Goal: Task Accomplishment & Management: Manage account settings

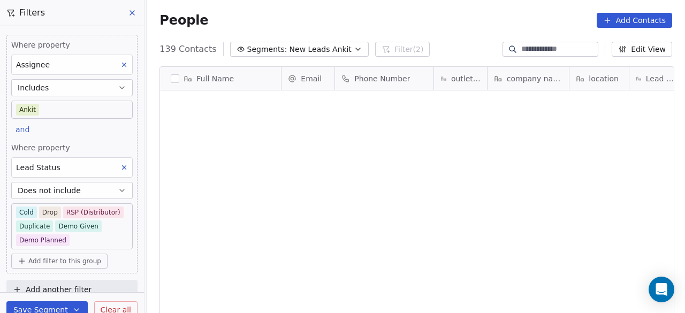
scroll to position [267, 532]
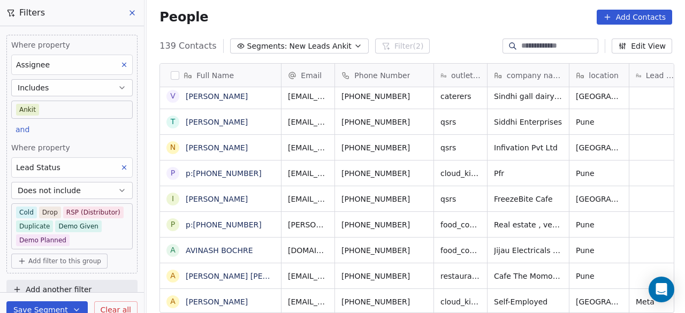
click at [309, 14] on div "People Add Contacts" at bounding box center [415, 17] width 512 height 15
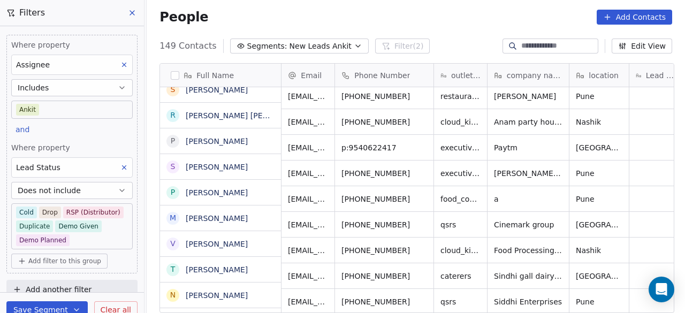
scroll to position [3374, 0]
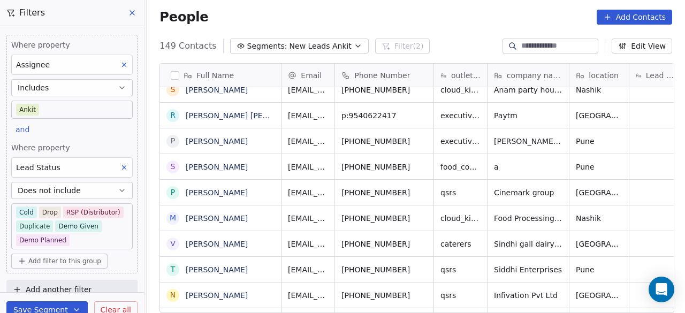
click at [527, 47] on input at bounding box center [558, 46] width 75 height 11
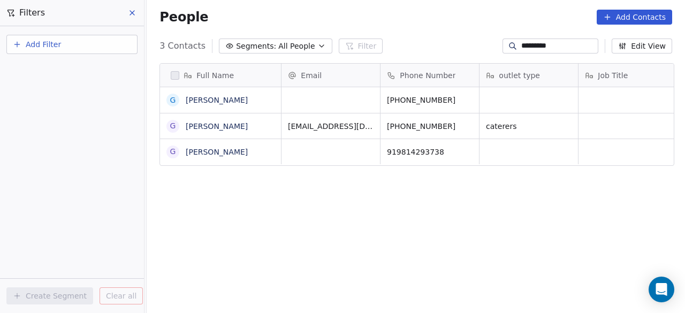
scroll to position [267, 532]
type input "*********"
click at [272, 98] on icon "grid" at bounding box center [267, 98] width 9 height 9
click at [467, 98] on icon "grid" at bounding box center [469, 99] width 5 height 5
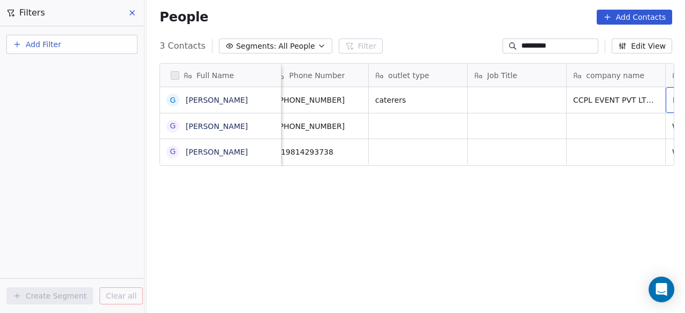
scroll to position [0, 210]
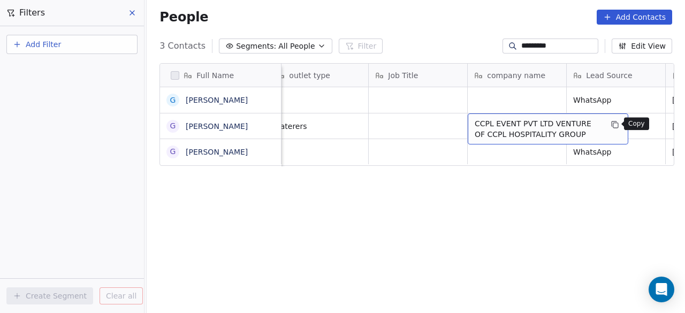
click at [614, 122] on icon "grid" at bounding box center [614, 124] width 9 height 9
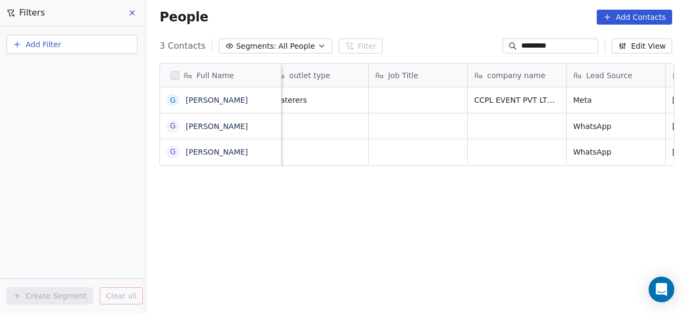
click at [136, 12] on icon at bounding box center [132, 13] width 9 height 9
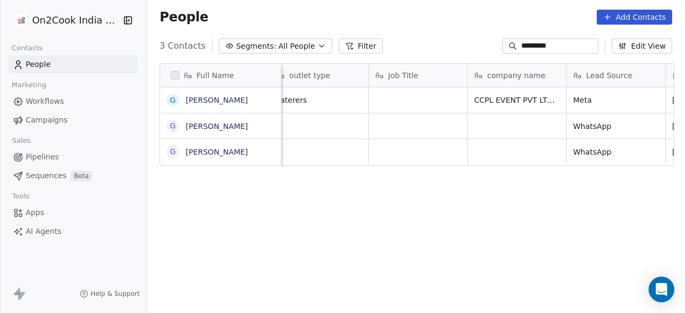
click at [548, 43] on input "*********" at bounding box center [558, 46] width 75 height 11
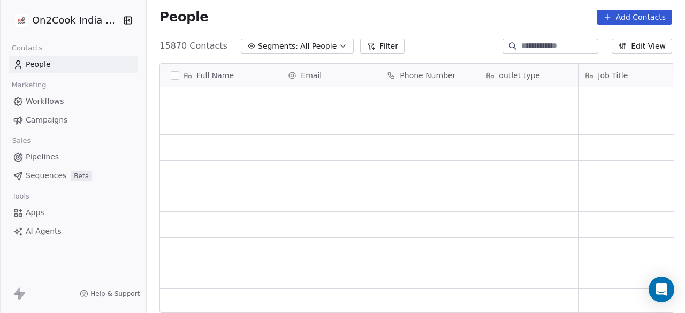
scroll to position [0, 0]
click at [300, 49] on span "All People" at bounding box center [318, 46] width 36 height 11
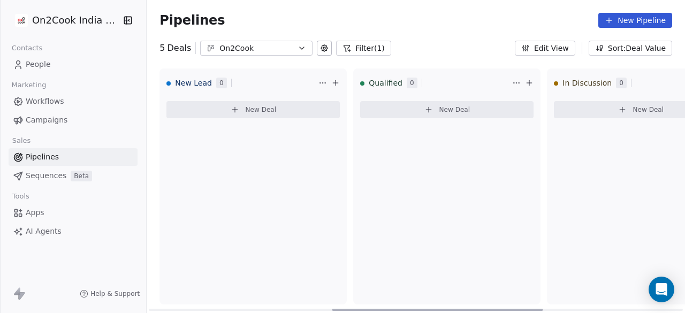
scroll to position [399, 0]
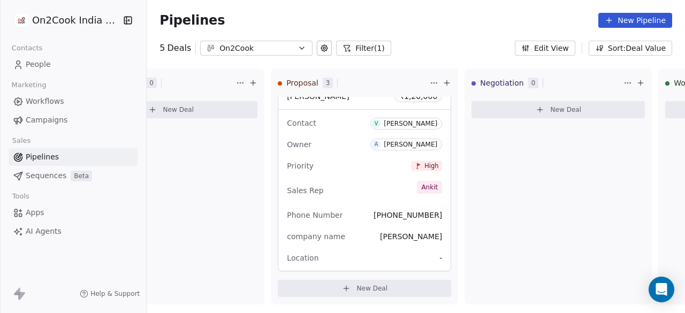
click at [36, 71] on link "People" at bounding box center [73, 65] width 129 height 18
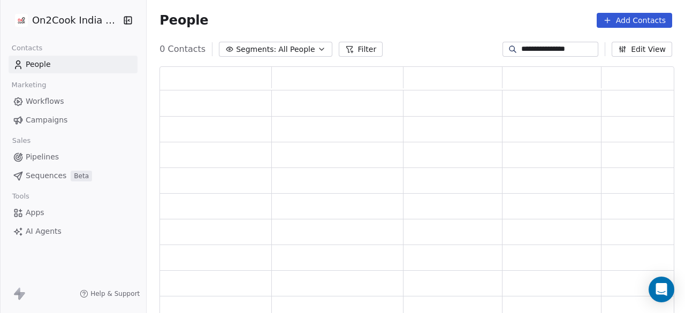
scroll to position [9, 9]
click at [241, 51] on span "Segments:" at bounding box center [256, 49] width 40 height 11
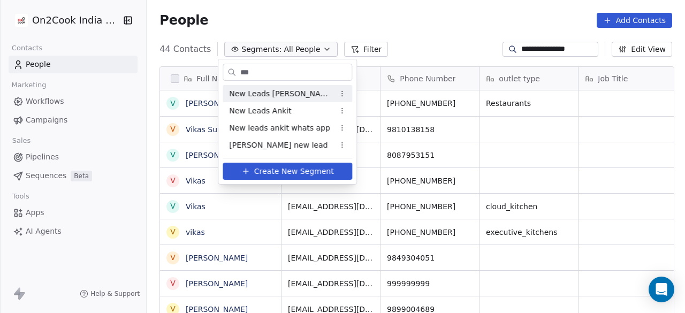
scroll to position [267, 532]
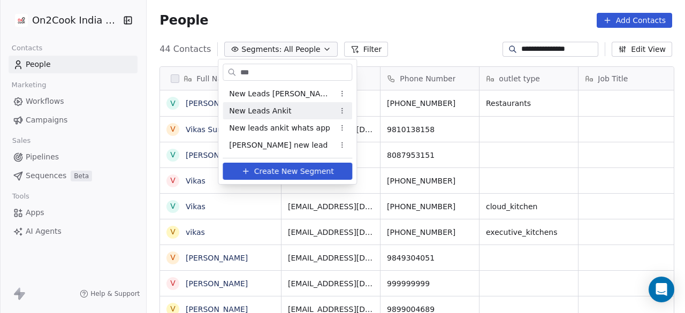
type input "***"
click at [260, 112] on span "New Leads Ankit" at bounding box center [260, 110] width 62 height 11
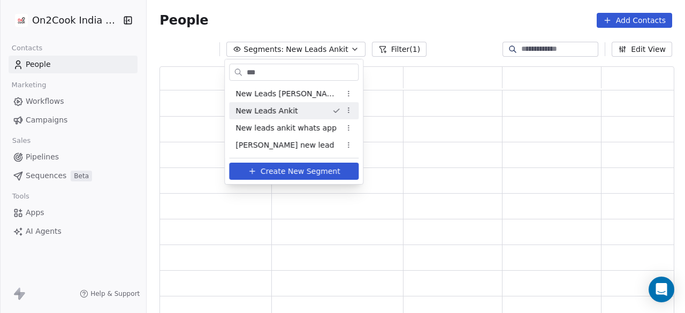
scroll to position [241, 506]
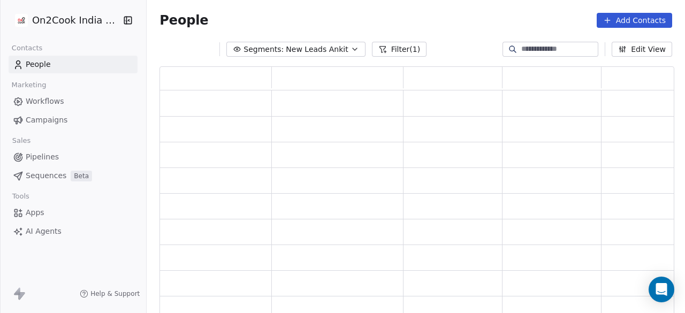
click at [402, 48] on button "Filter (1)" at bounding box center [399, 49] width 55 height 15
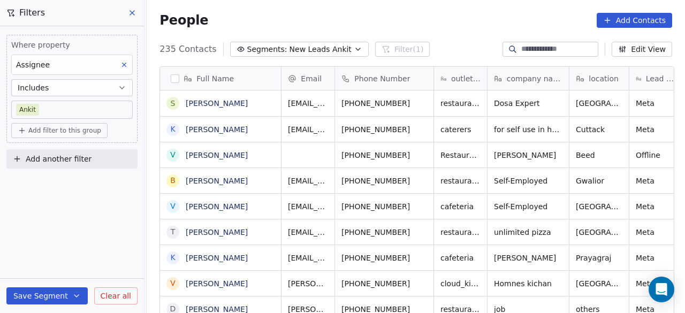
scroll to position [267, 532]
click at [75, 132] on span "Add filter to this group" at bounding box center [64, 130] width 73 height 9
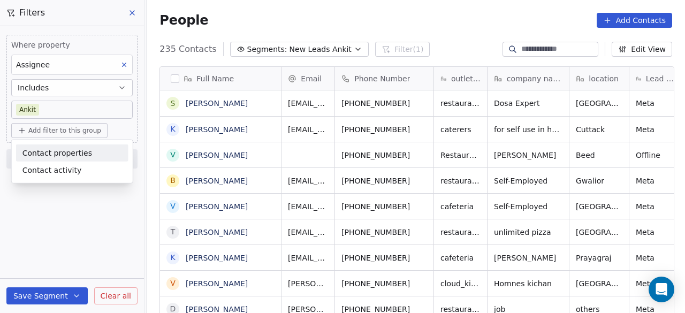
click at [62, 153] on span "Contact properties" at bounding box center [57, 152] width 70 height 11
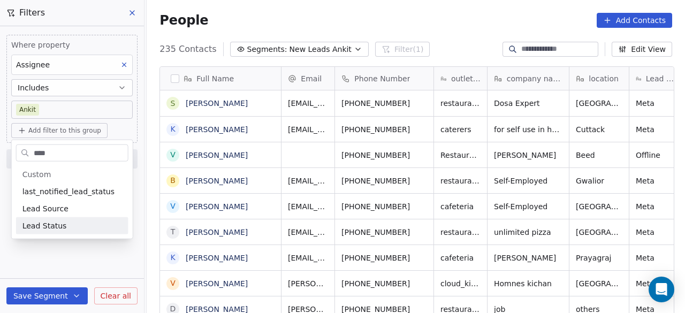
type input "****"
click at [35, 221] on span "Lead Status" at bounding box center [44, 225] width 44 height 11
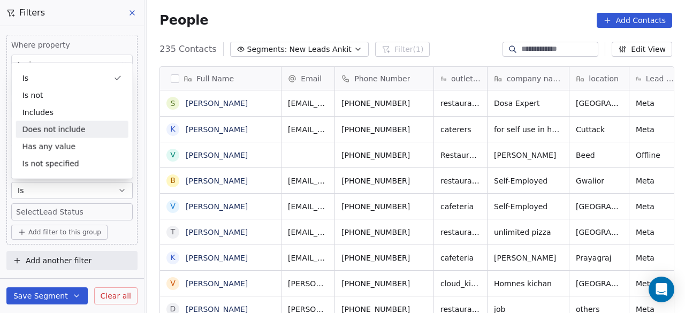
click at [65, 125] on div "Does not include" at bounding box center [72, 129] width 112 height 17
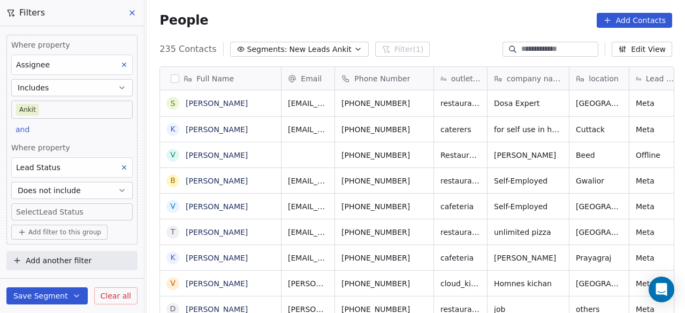
click at [67, 211] on body "On2Cook India Pvt. Ltd. Contacts People Marketing Workflows Campaigns Sales Pip…" at bounding box center [342, 156] width 685 height 313
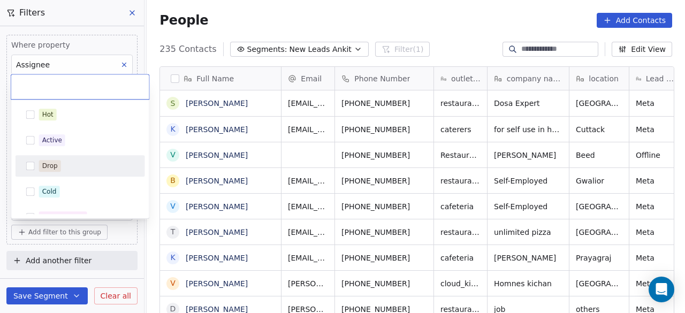
click at [64, 171] on div "Drop" at bounding box center [86, 166] width 95 height 12
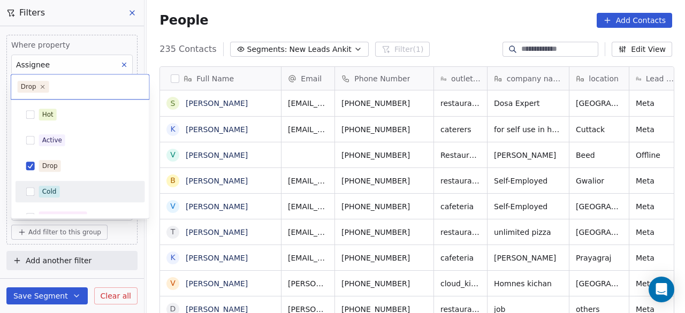
click at [53, 188] on div "Cold" at bounding box center [49, 192] width 14 height 10
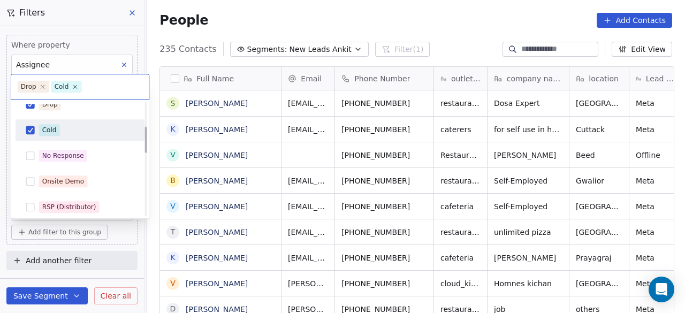
scroll to position [107, 0]
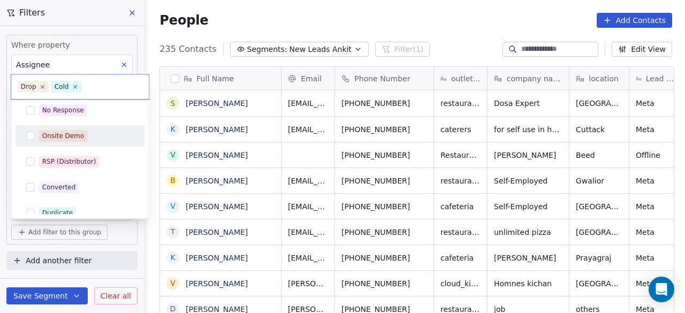
click at [94, 140] on div "Onsite Demo" at bounding box center [86, 136] width 95 height 12
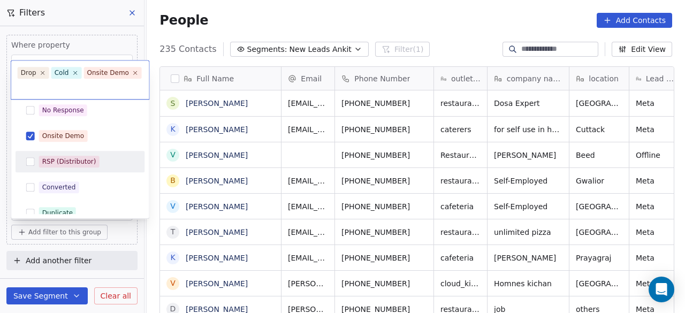
click at [94, 169] on div "RSP (Distributor)" at bounding box center [80, 161] width 121 height 17
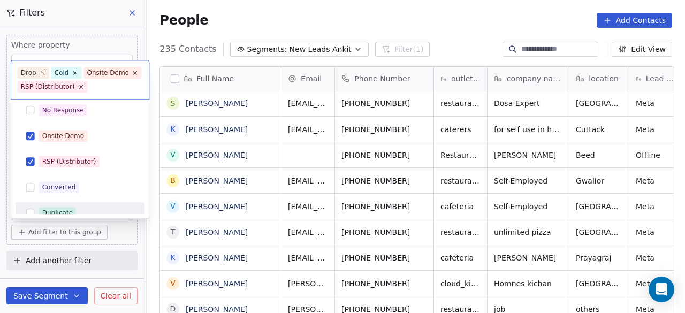
click at [87, 205] on div "Duplicate" at bounding box center [80, 212] width 121 height 17
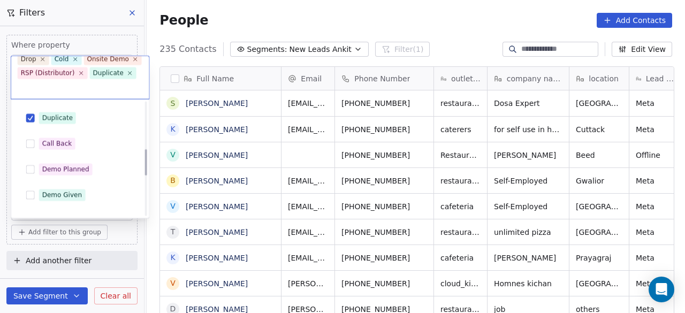
scroll to position [214, 0]
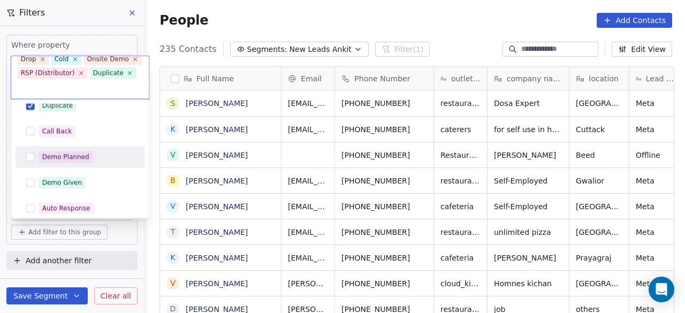
click at [100, 160] on div "Demo Planned" at bounding box center [86, 157] width 95 height 12
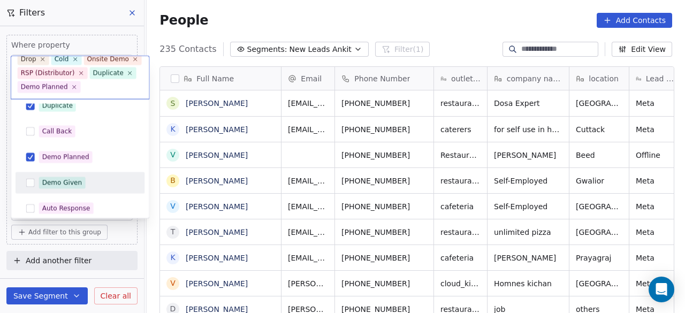
click at [97, 183] on div "Demo Given" at bounding box center [86, 183] width 95 height 12
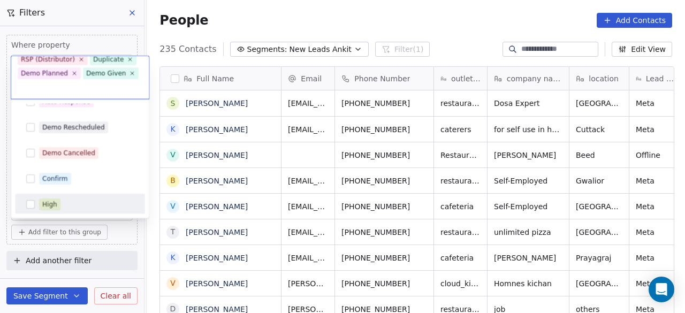
scroll to position [373, 0]
click at [122, 240] on html "On2Cook India Pvt. Ltd. Contacts People Marketing Workflows Campaigns Sales Pip…" at bounding box center [342, 156] width 685 height 313
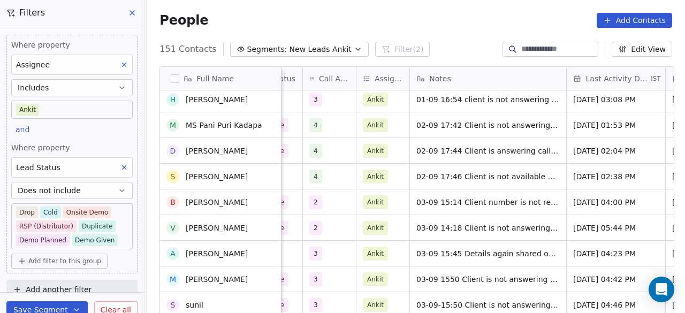
scroll to position [0, 0]
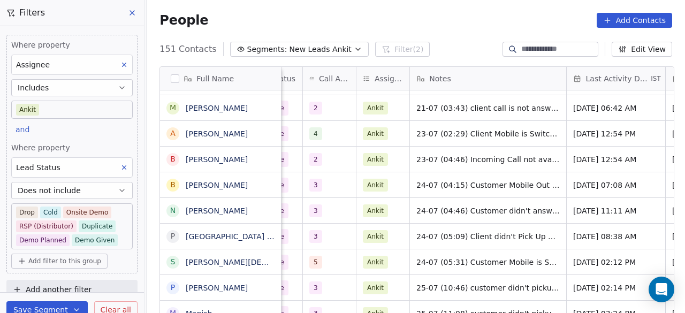
click at [612, 73] on span "Last Activity Date" at bounding box center [617, 78] width 63 height 11
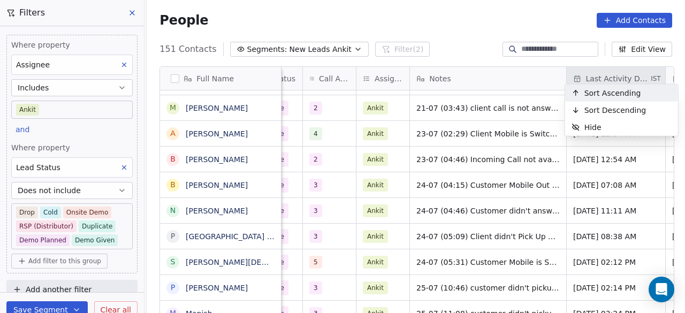
click at [610, 90] on span "Sort Ascending" at bounding box center [612, 93] width 57 height 11
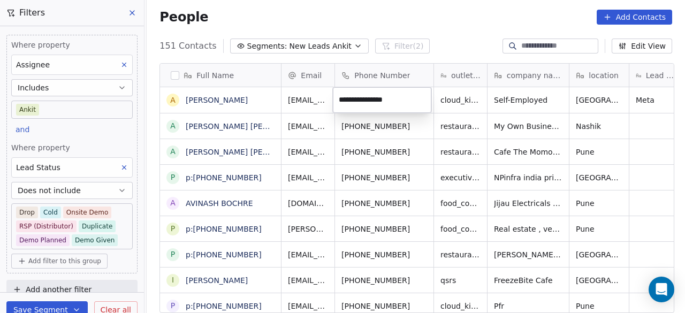
type input "**********"
click at [255, 102] on html "On2Cook India Pvt. Ltd. Contacts People Marketing Workflows Campaigns Sales Pip…" at bounding box center [342, 156] width 685 height 313
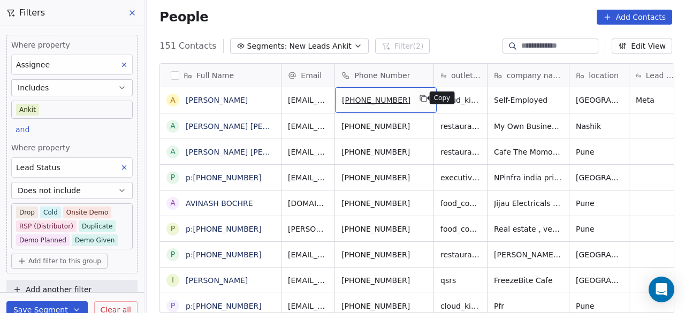
click at [419, 98] on icon "grid" at bounding box center [423, 98] width 9 height 9
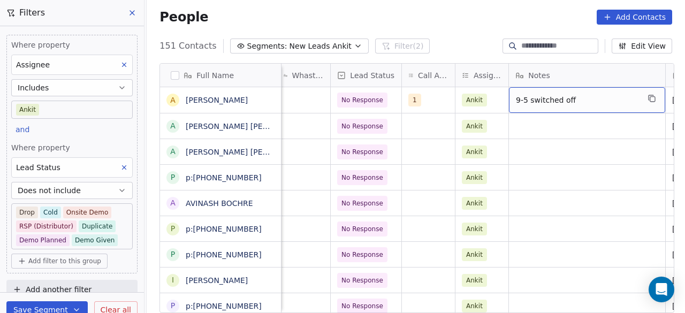
scroll to position [0, 603]
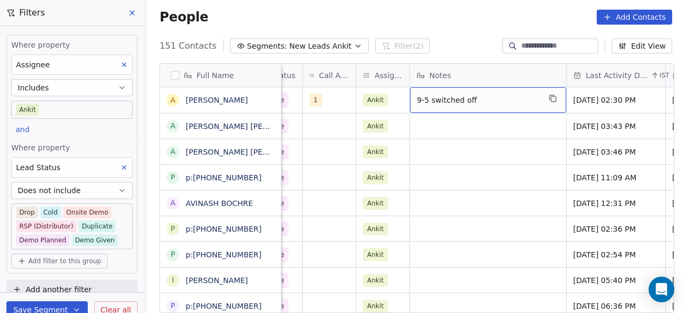
click at [477, 104] on span "9-5 switched off" at bounding box center [478, 100] width 123 height 11
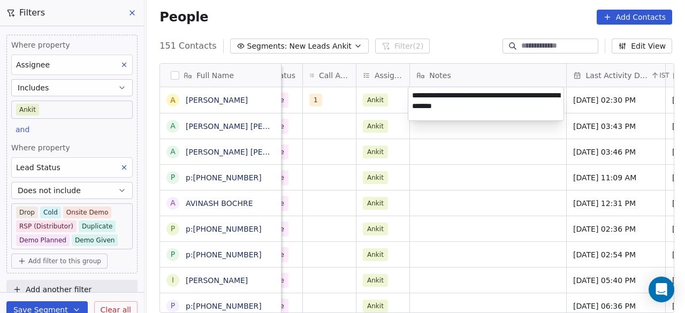
type textarea "**********"
click at [503, 122] on html "On2Cook India Pvt. Ltd. Contacts People Marketing Workflows Campaigns Sales Pip…" at bounding box center [342, 156] width 685 height 313
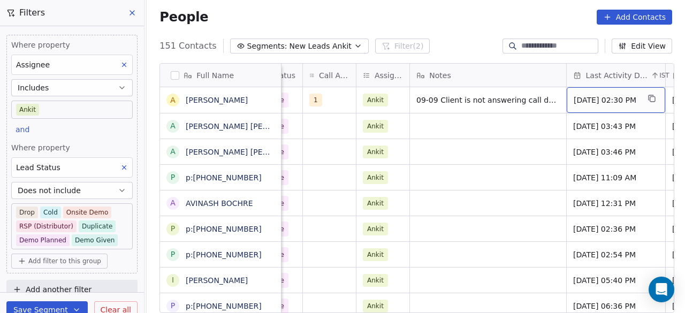
click at [588, 102] on span "[DATE] 02:30 PM" at bounding box center [605, 100] width 65 height 11
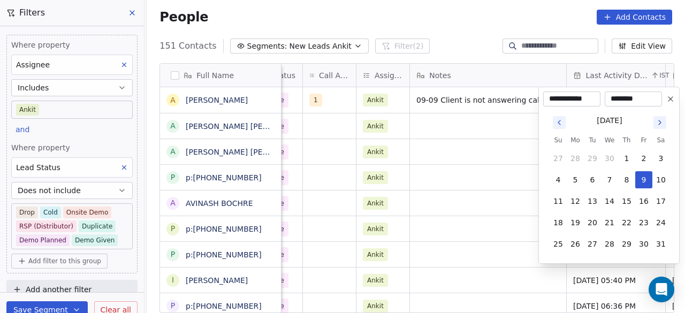
click at [662, 124] on icon "Go to next month" at bounding box center [659, 122] width 9 height 9
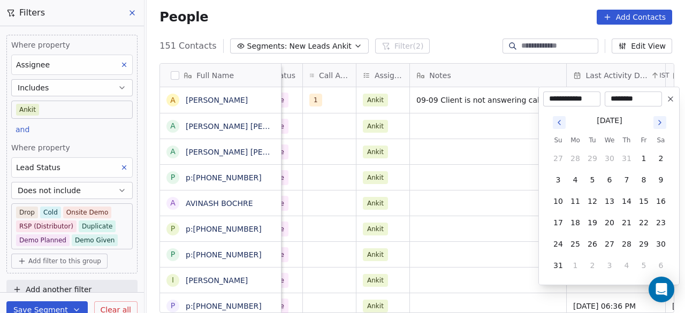
click at [662, 124] on icon "Go to next month" at bounding box center [659, 122] width 9 height 9
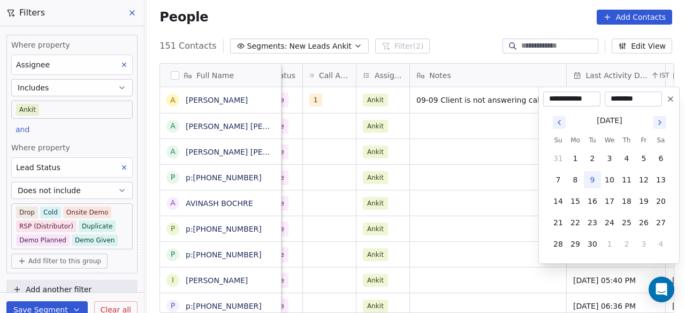
click at [593, 178] on button "9" at bounding box center [591, 179] width 17 height 17
type input "**********"
click at [516, 127] on html "On2Cook India Pvt. Ltd. Contacts People Marketing Workflows Campaigns Sales Pip…" at bounding box center [342, 156] width 685 height 313
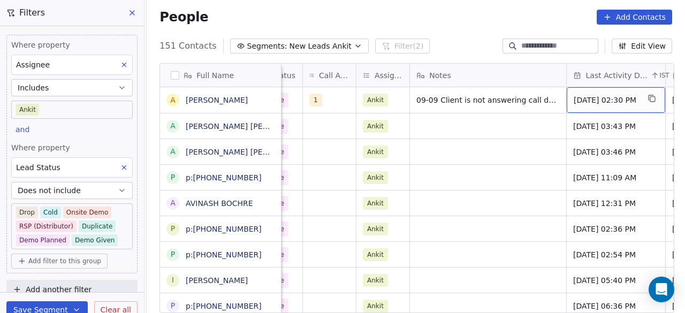
scroll to position [0, 702]
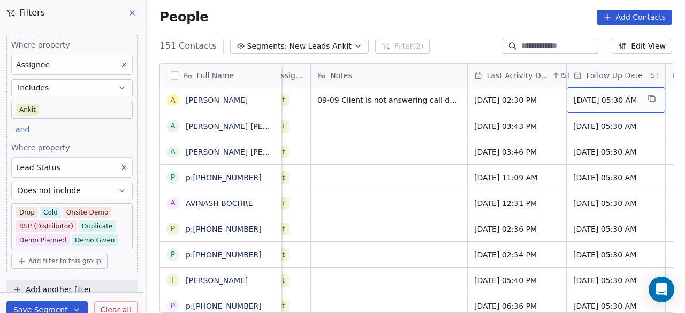
click at [596, 98] on span "[DATE] 05:30 AM" at bounding box center [605, 100] width 65 height 11
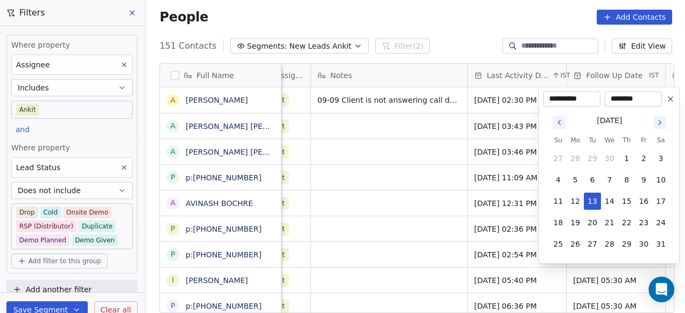
click at [660, 121] on icon "Go to next month" at bounding box center [659, 122] width 9 height 9
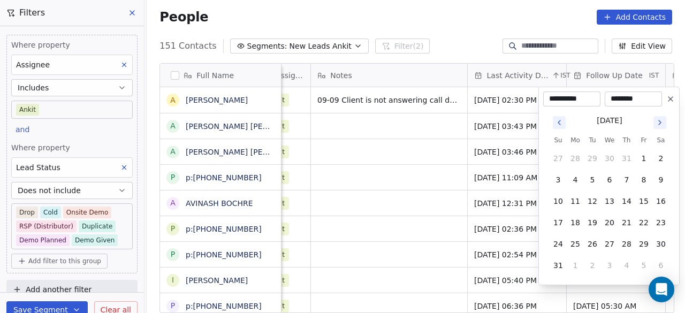
click at [660, 121] on icon "Go to next month" at bounding box center [659, 122] width 9 height 9
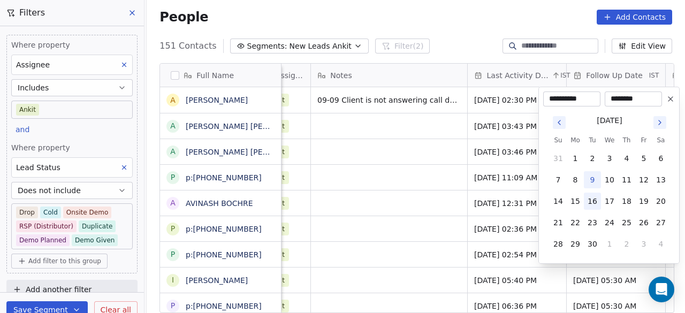
click at [594, 198] on button "16" at bounding box center [591, 201] width 17 height 17
type input "**********"
click at [381, 119] on html "On2Cook India Pvt. Ltd. Contacts People Marketing Workflows Campaigns Sales Pip…" at bounding box center [342, 156] width 685 height 313
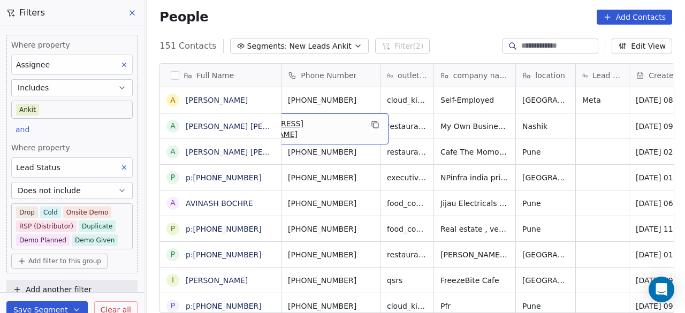
scroll to position [0, 0]
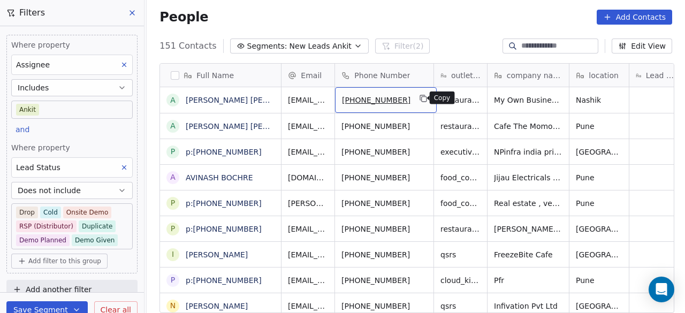
click at [419, 97] on icon "grid" at bounding box center [423, 98] width 9 height 9
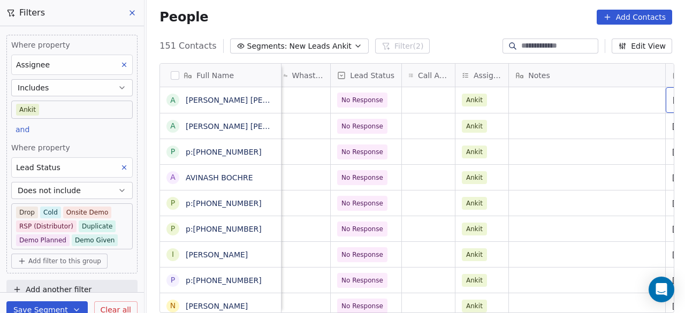
scroll to position [0, 603]
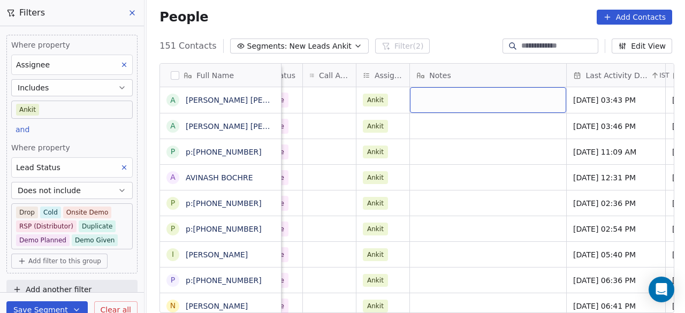
click at [456, 99] on div "grid" at bounding box center [488, 100] width 156 height 26
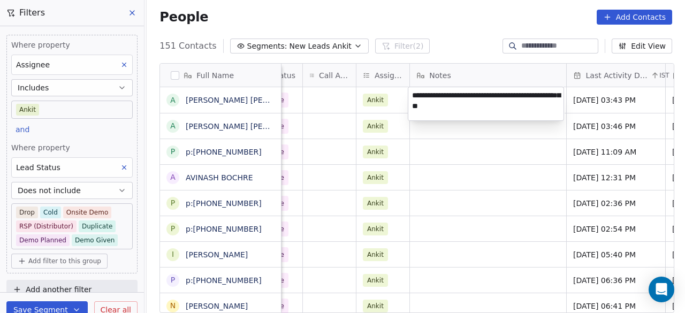
click at [537, 96] on textarea "**********" at bounding box center [485, 103] width 155 height 33
type textarea "**********"
click at [452, 125] on html "On2Cook India Pvt. Ltd. Contacts People Marketing Workflows Campaigns Sales Pip…" at bounding box center [342, 156] width 685 height 313
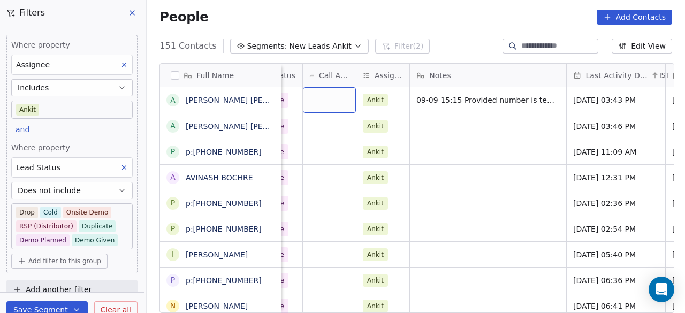
click at [318, 105] on div "grid" at bounding box center [329, 100] width 53 height 26
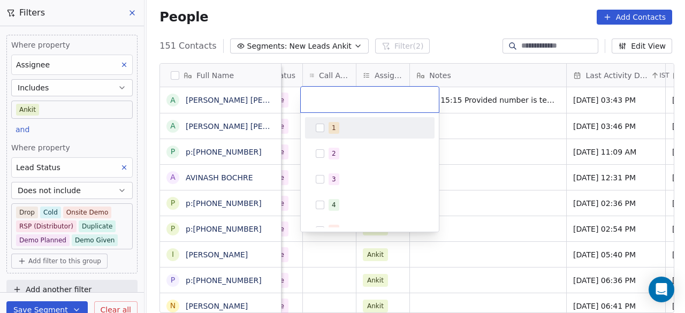
click at [332, 123] on div "1" at bounding box center [334, 128] width 4 height 10
click at [525, 121] on html "On2Cook India Pvt. Ltd. Contacts People Marketing Workflows Campaigns Sales Pip…" at bounding box center [342, 156] width 685 height 313
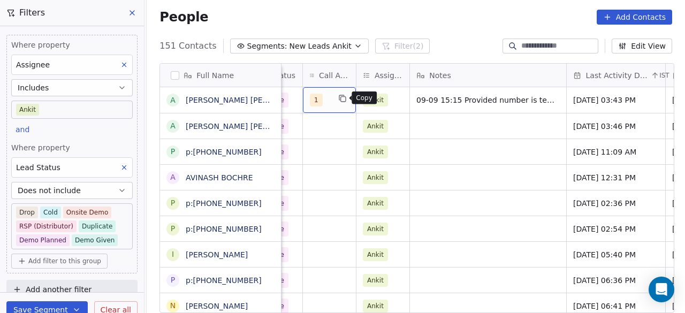
scroll to position [0, 554]
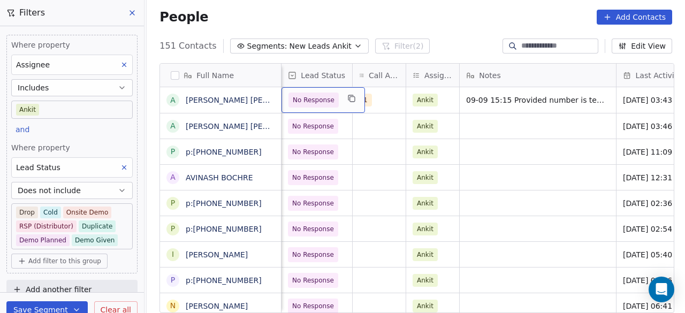
click at [320, 98] on span "No Response" at bounding box center [314, 100] width 42 height 11
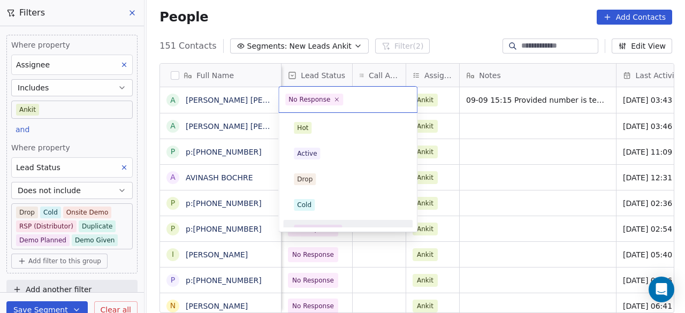
scroll to position [13, 0]
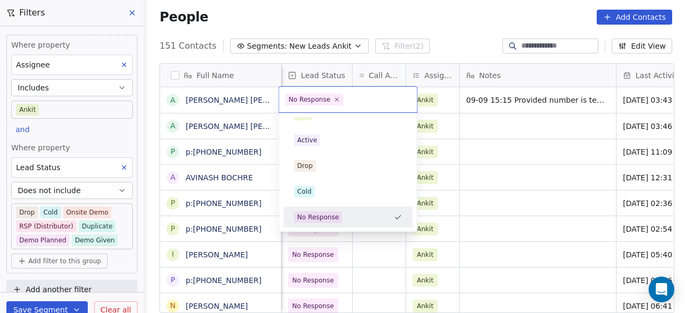
click at [629, 107] on html "On2Cook India Pvt. Ltd. Contacts People Marketing Workflows Campaigns Sales Pip…" at bounding box center [342, 156] width 685 height 313
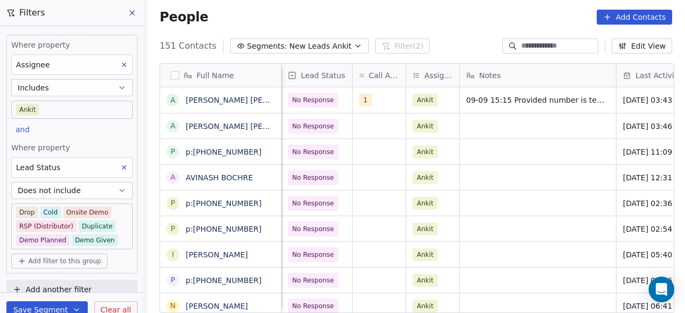
scroll to position [0, 603]
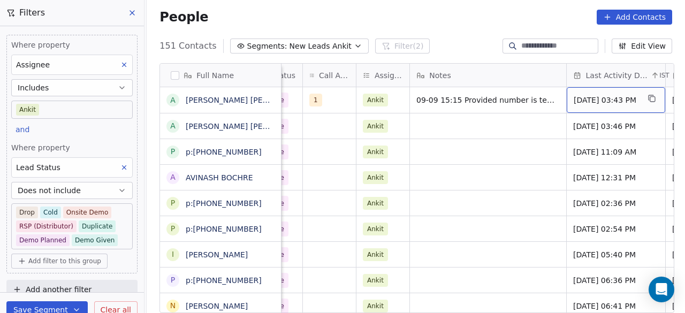
click at [574, 100] on span "[DATE] 03:43 PM" at bounding box center [605, 100] width 65 height 11
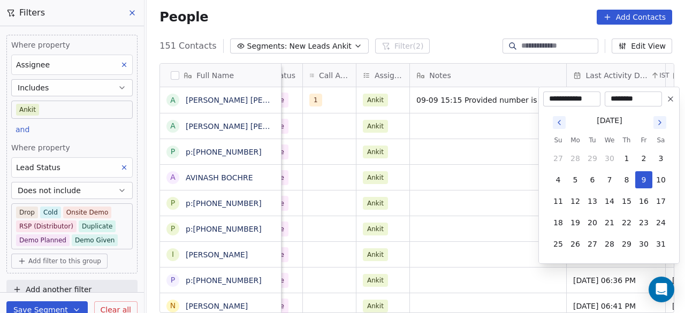
click at [660, 124] on icon "Go to next month" at bounding box center [659, 122] width 9 height 9
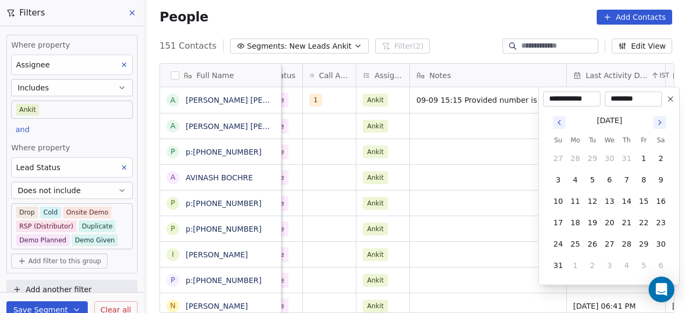
click at [660, 124] on icon "Go to next month" at bounding box center [659, 122] width 9 height 9
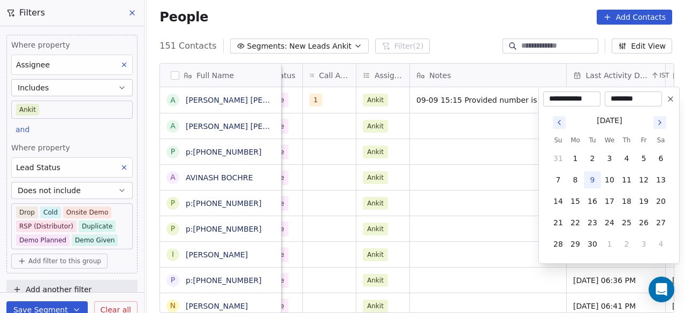
click at [588, 179] on button "9" at bounding box center [591, 179] width 17 height 17
type input "**********"
click at [496, 165] on html "On2Cook India Pvt. Ltd. Contacts People Marketing Workflows Campaigns Sales Pip…" at bounding box center [342, 156] width 685 height 313
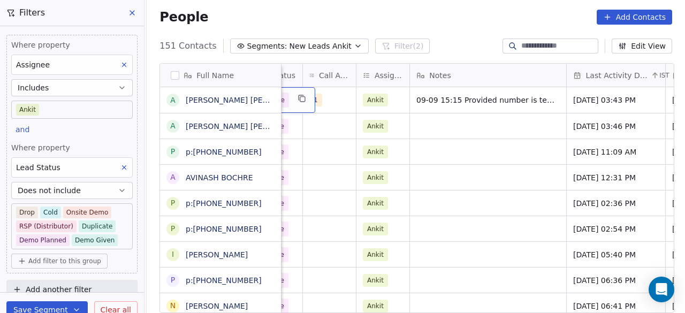
scroll to position [0, 554]
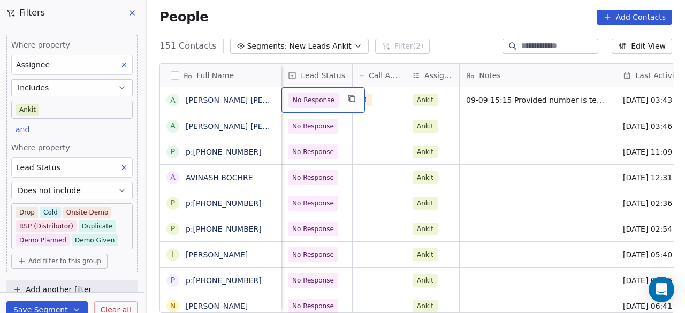
click at [283, 101] on div "No Response" at bounding box center [322, 100] width 83 height 26
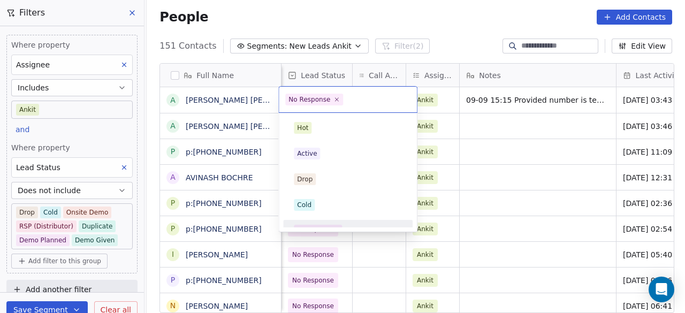
scroll to position [13, 0]
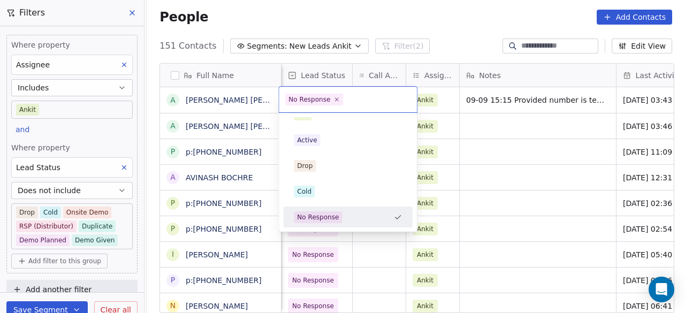
click at [325, 103] on div "No Response" at bounding box center [309, 100] width 42 height 10
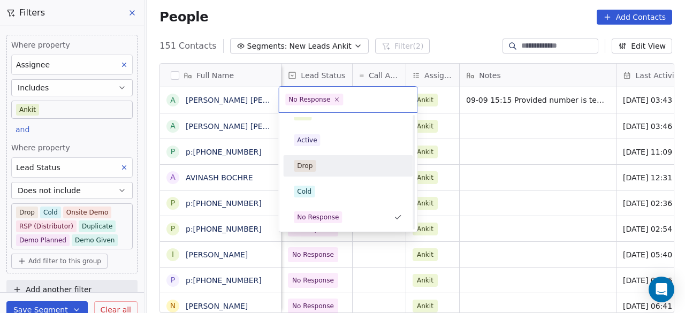
scroll to position [0, 0]
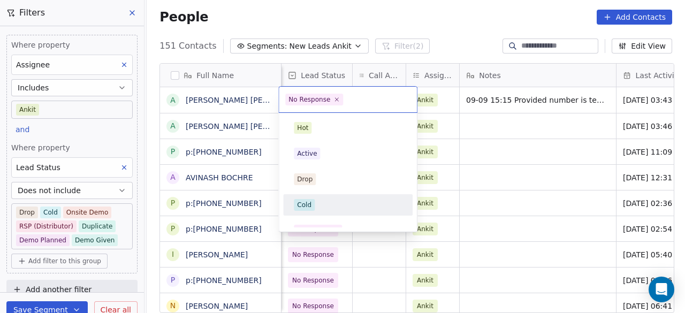
click at [332, 199] on div "Cold" at bounding box center [348, 205] width 108 height 12
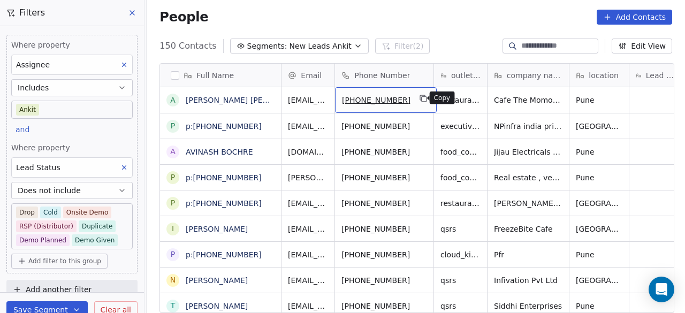
click at [423, 98] on button "grid" at bounding box center [423, 98] width 13 height 13
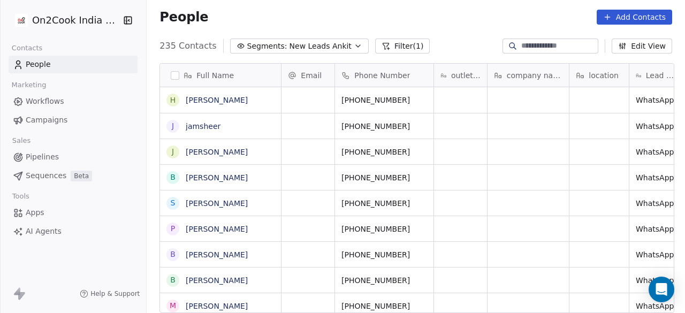
scroll to position [9, 9]
